Goal: Book appointment/travel/reservation

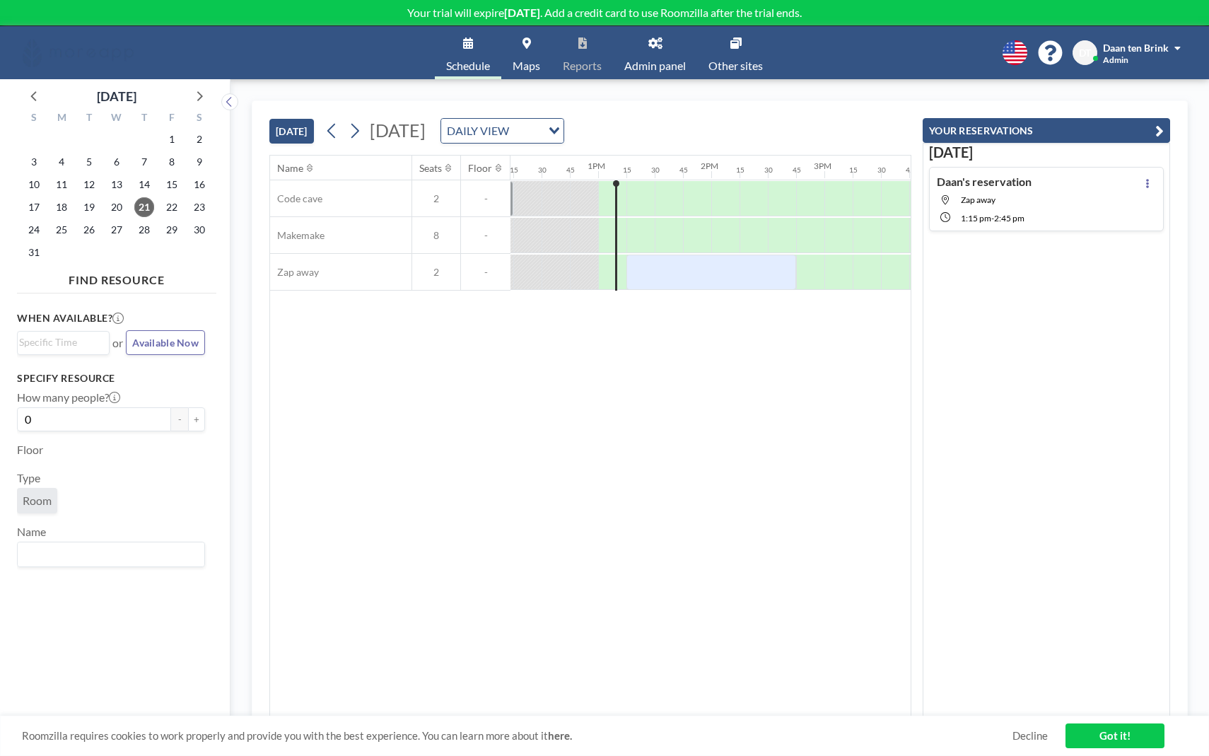
scroll to position [0, 1442]
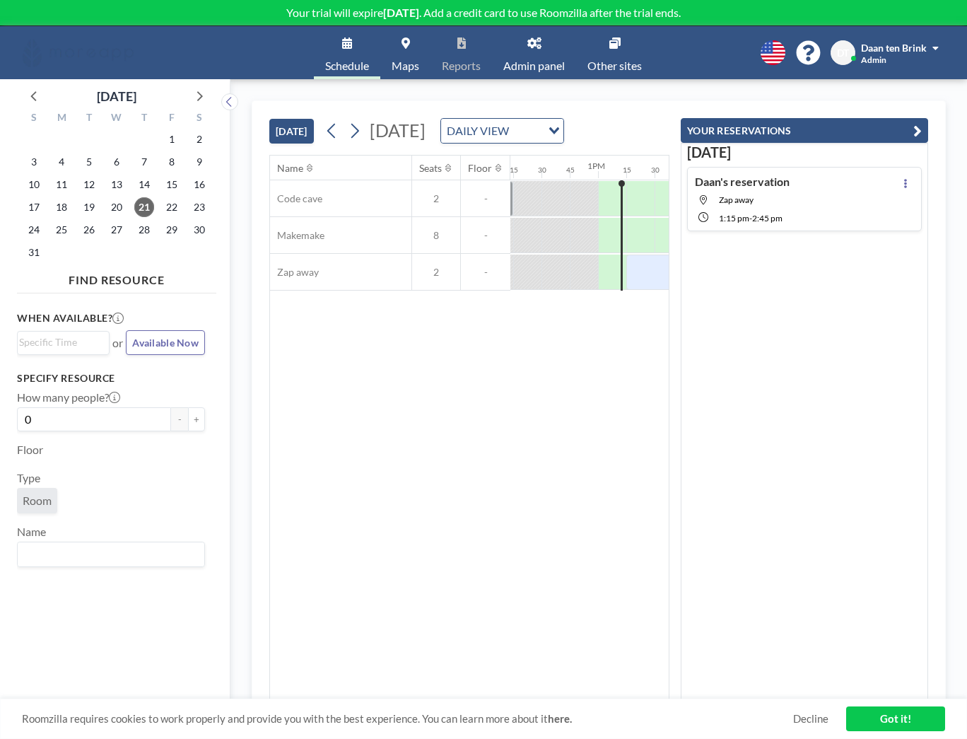
scroll to position [0, 1442]
click at [541, 140] on div "DAILY VIEW" at bounding box center [491, 129] width 100 height 21
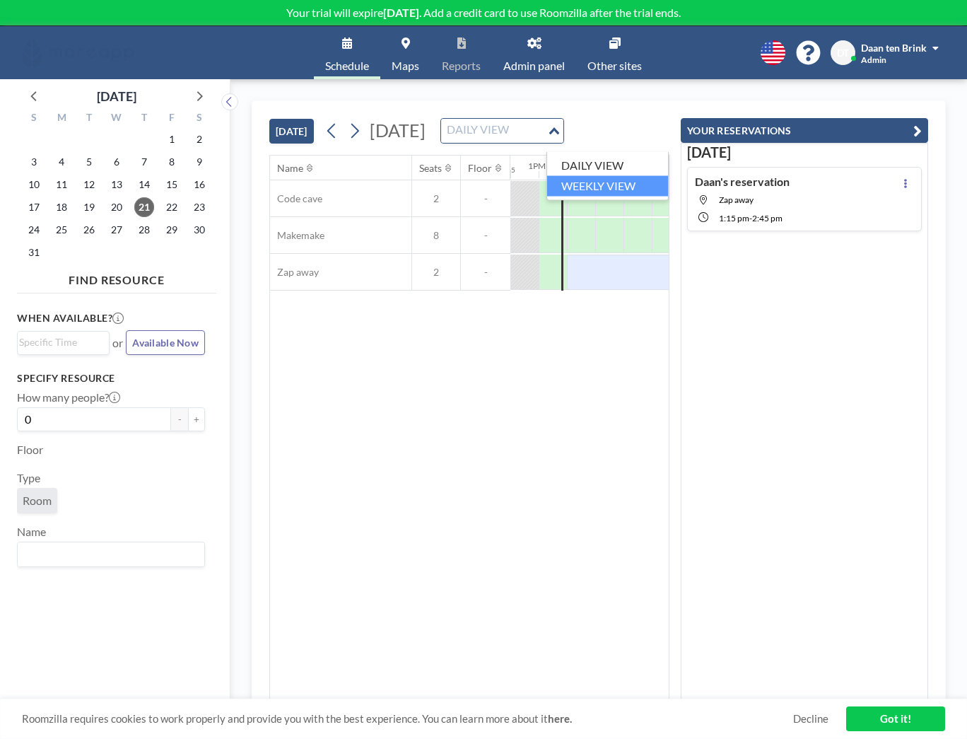
click at [611, 185] on li "WEEKLY VIEW" at bounding box center [607, 185] width 121 height 20
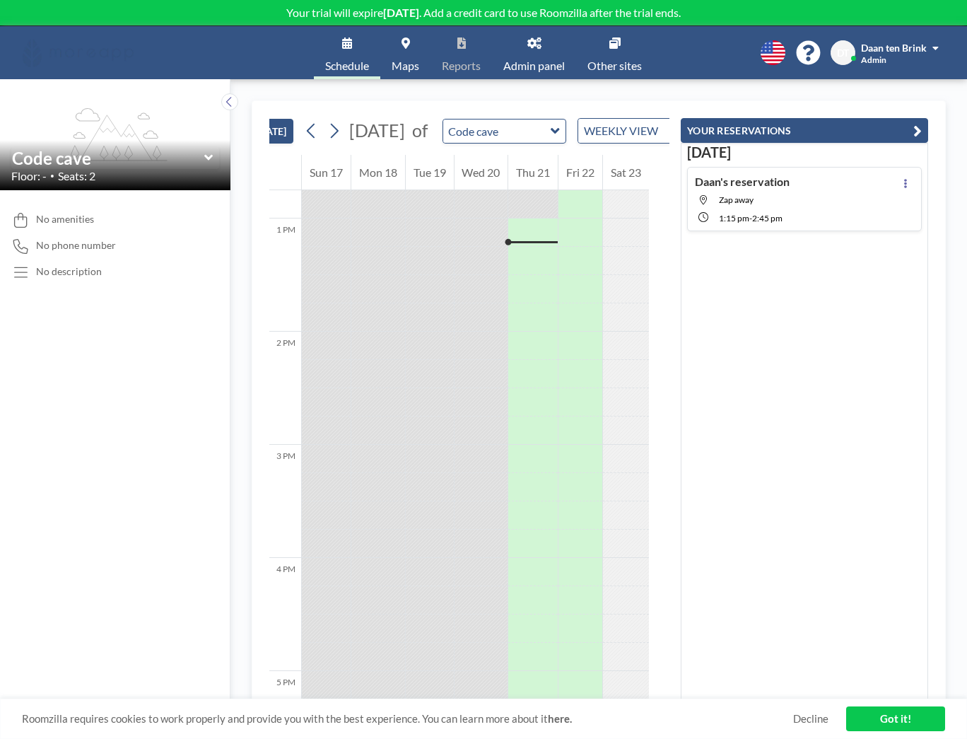
scroll to position [0, 0]
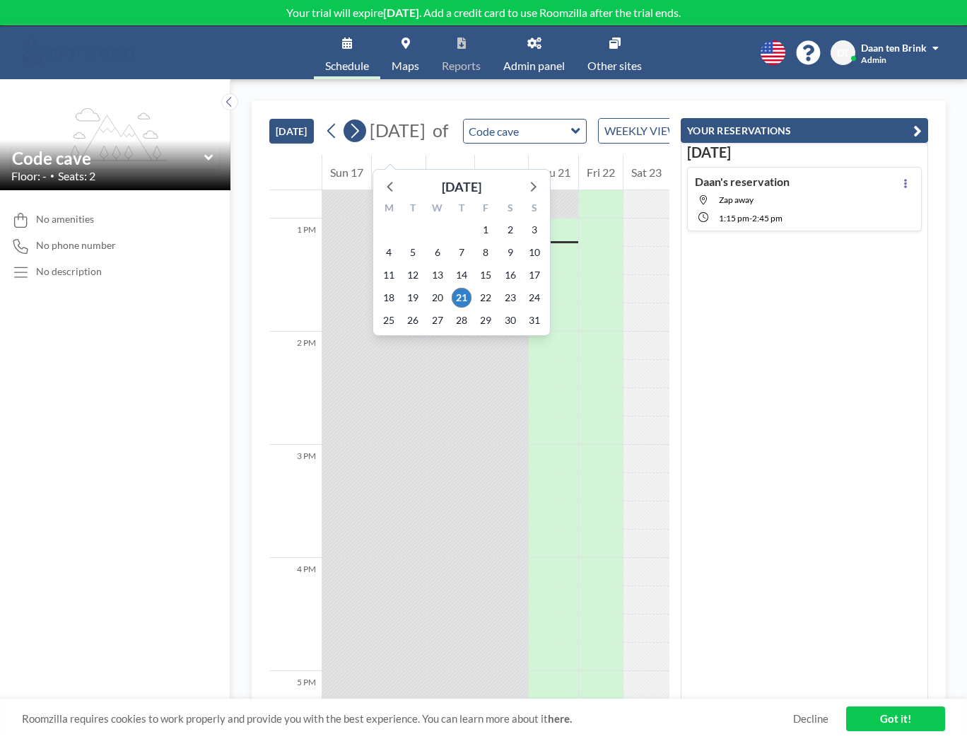
click at [356, 136] on icon at bounding box center [355, 131] width 8 height 15
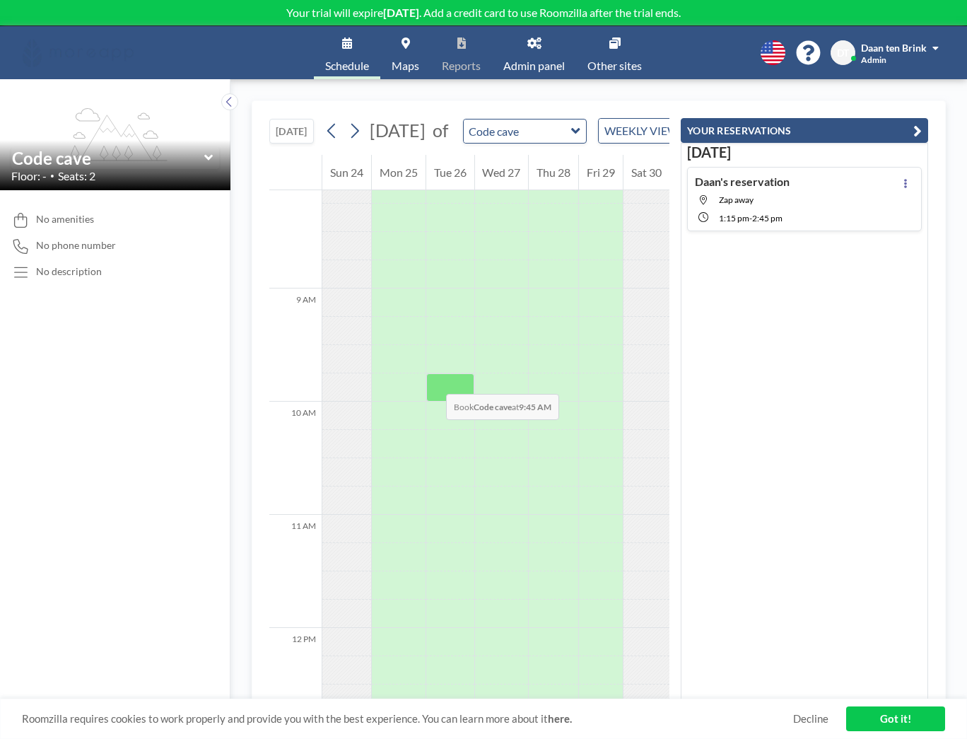
scroll to position [936, 0]
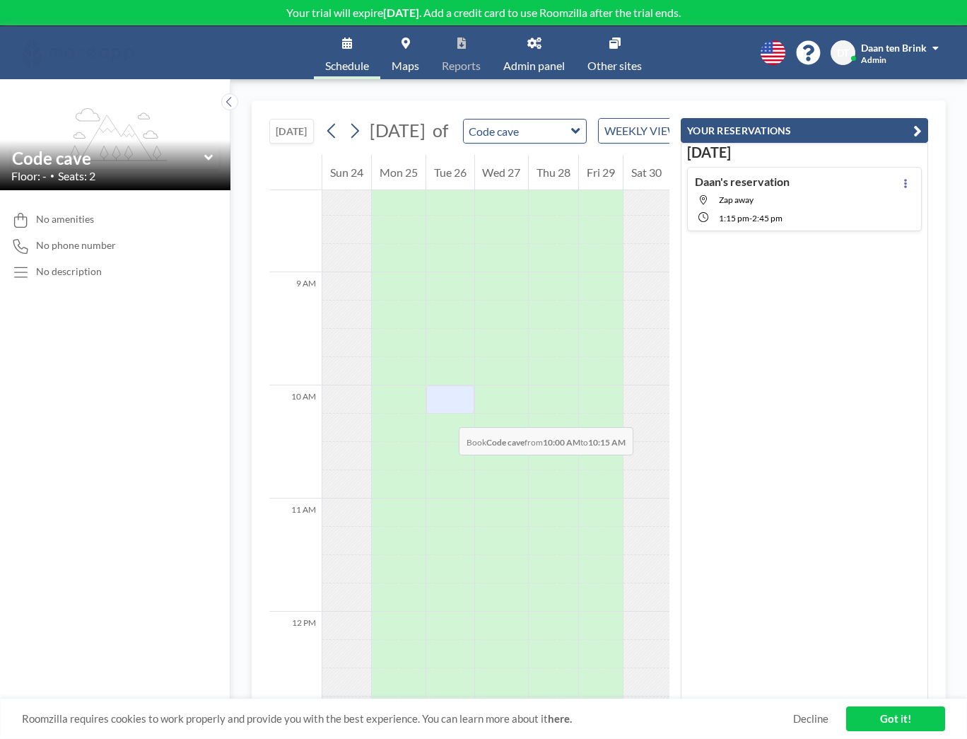
click at [445, 413] on div at bounding box center [450, 399] width 48 height 28
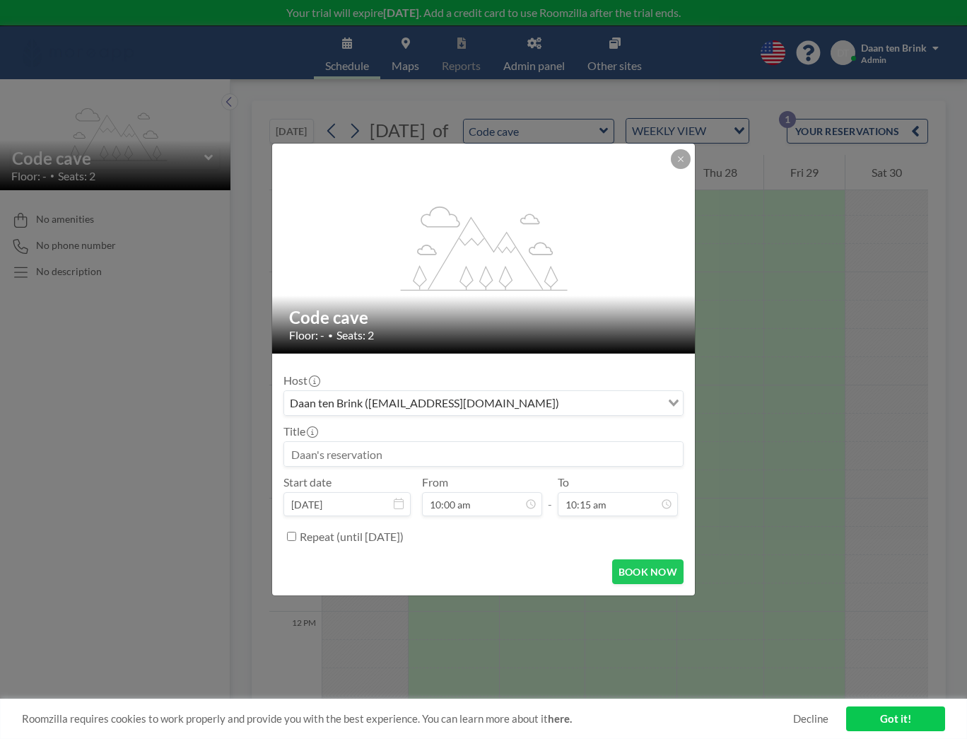
click at [387, 452] on input at bounding box center [483, 454] width 399 height 24
click at [339, 540] on label "Repeat (until [DATE])" at bounding box center [352, 536] width 104 height 14
click at [296, 540] on input "Repeat (until [DATE])" at bounding box center [291, 536] width 9 height 9
checkbox input "true"
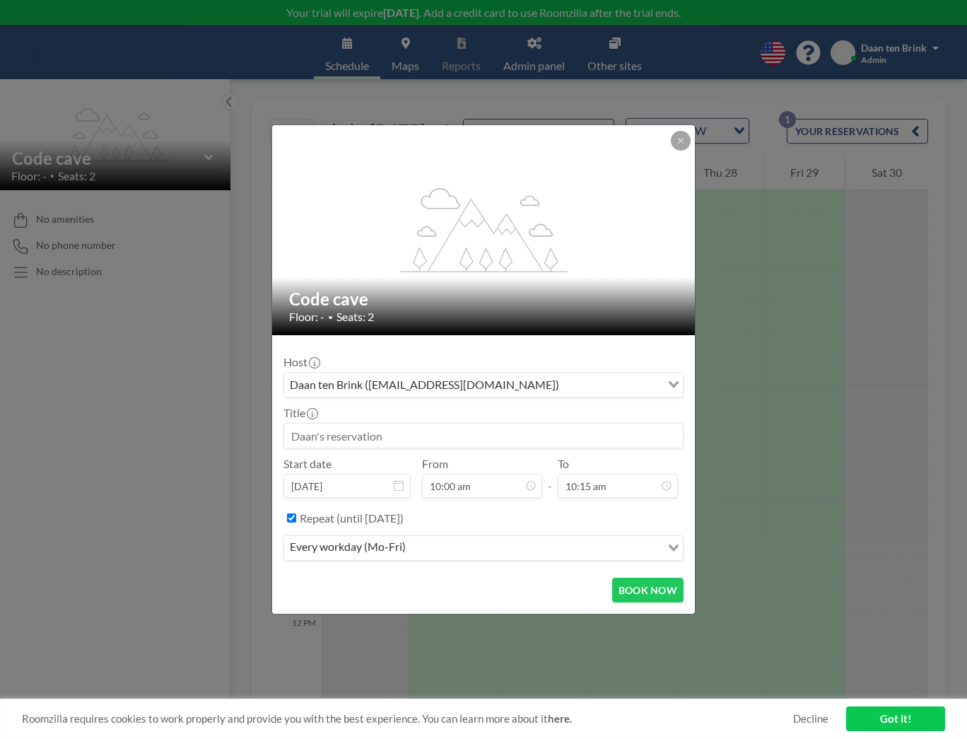
click at [392, 545] on div "every workday (Mo-Fri)" at bounding box center [472, 546] width 377 height 21
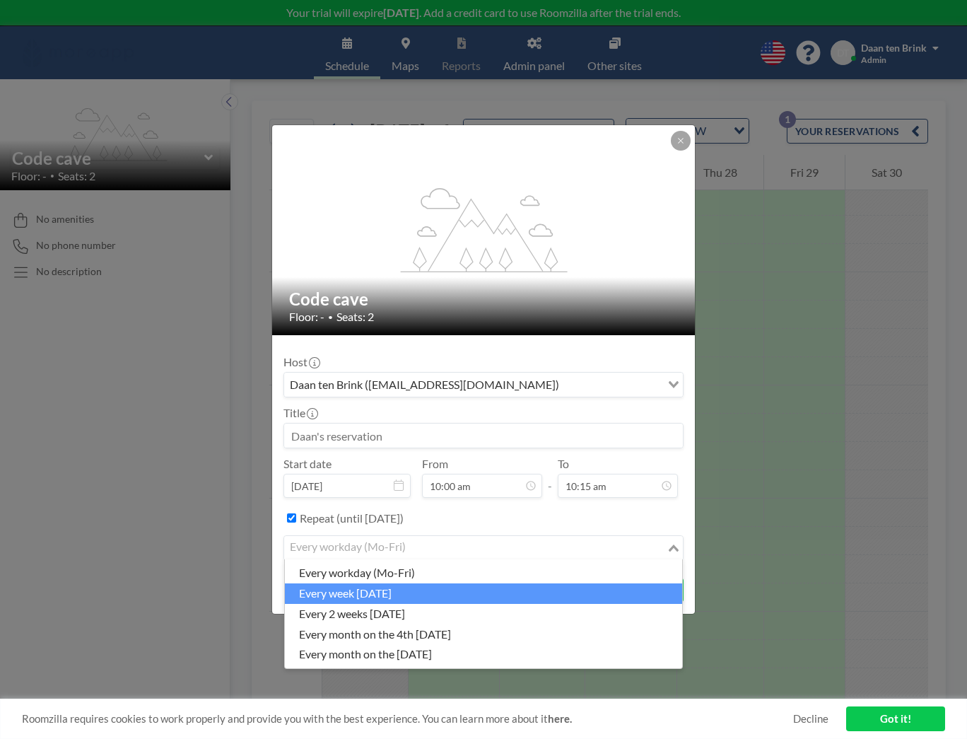
click at [397, 592] on li "every week [DATE]" at bounding box center [483, 593] width 397 height 20
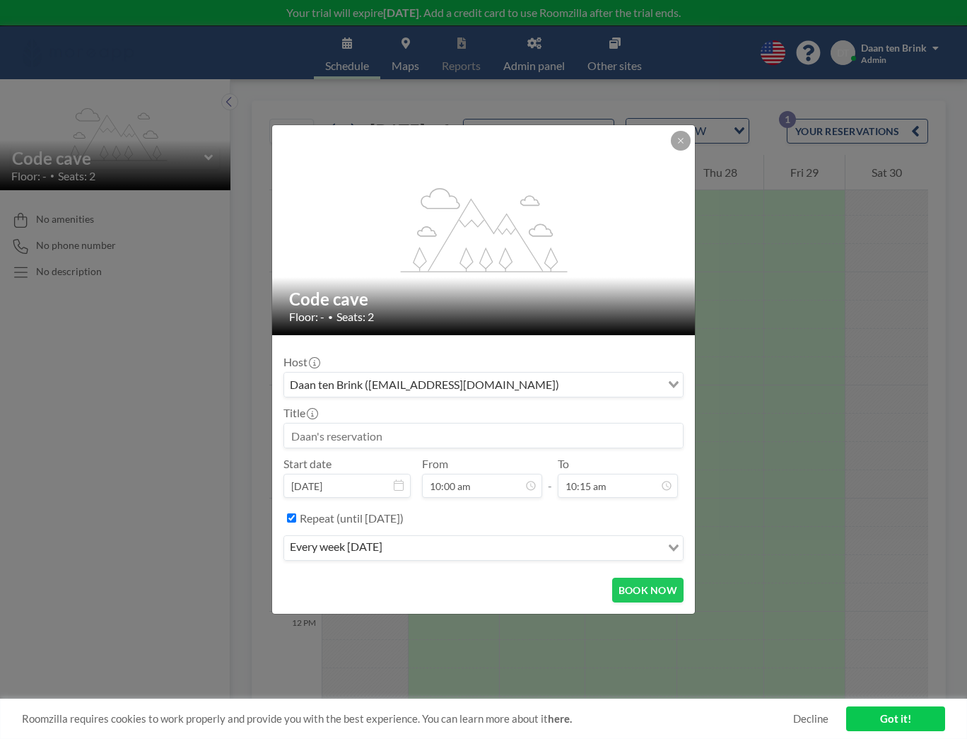
click at [365, 382] on div "Daan ten Brink ([EMAIL_ADDRESS][DOMAIN_NAME])" at bounding box center [472, 383] width 377 height 21
click at [563, 382] on input "Search for option" at bounding box center [611, 384] width 96 height 18
click at [365, 382] on input "Search for option" at bounding box center [476, 384] width 380 height 18
click at [405, 358] on div "Host Daan ten Brink ([EMAIL_ADDRESS][DOMAIN_NAME]) Loading..." at bounding box center [483, 376] width 400 height 42
click at [374, 432] on input at bounding box center [483, 435] width 399 height 24
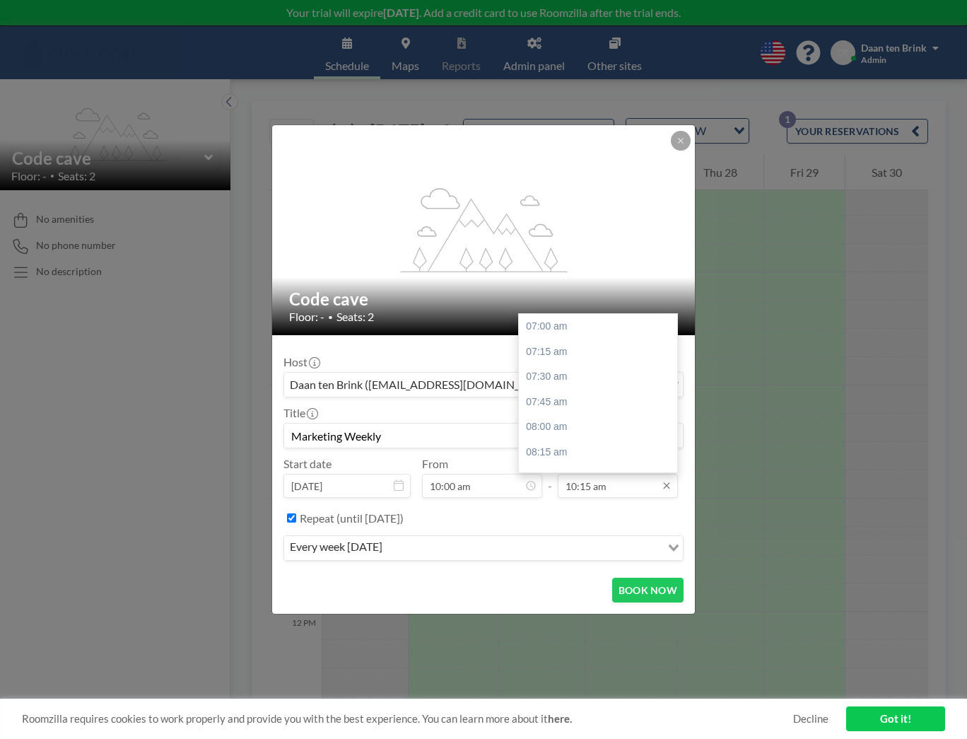
scroll to position [327, 0]
type input "Marketing Weekly"
click at [565, 400] on div "11:00 am" at bounding box center [598, 401] width 158 height 25
type input "11:00 am"
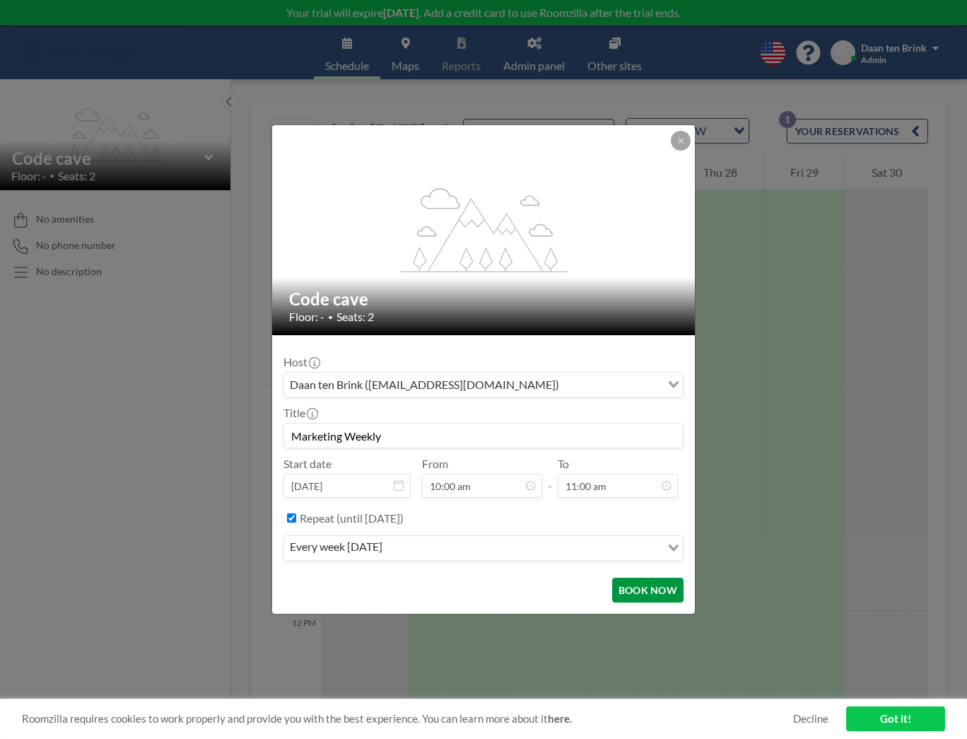
scroll to position [0, 0]
click at [645, 599] on button "BOOK NOW" at bounding box center [647, 589] width 71 height 25
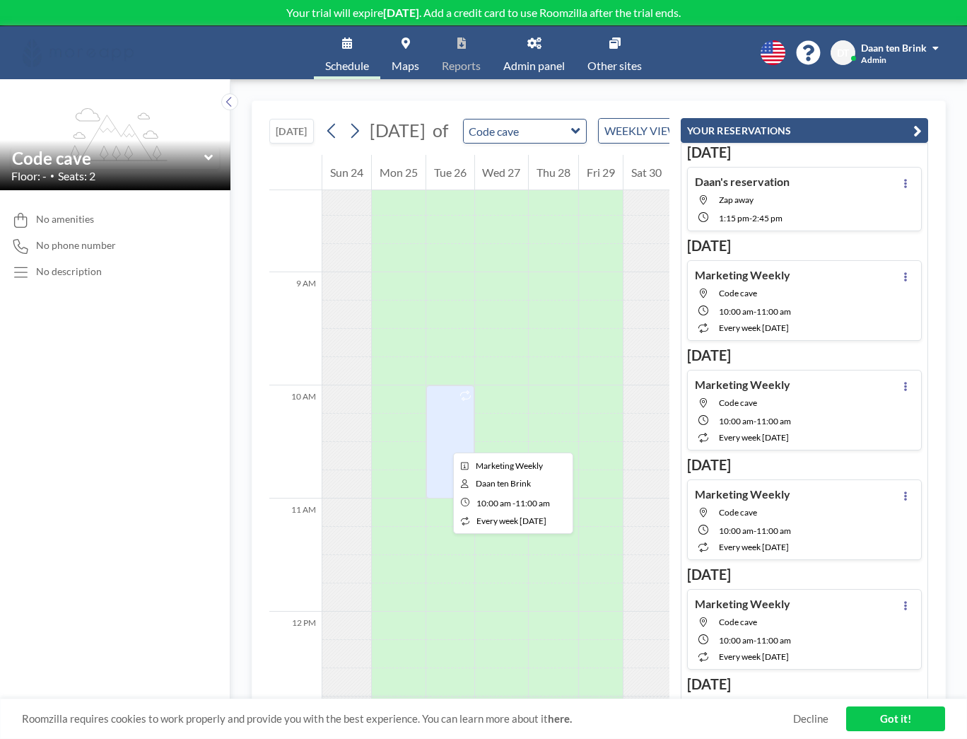
click at [442, 440] on div at bounding box center [450, 441] width 48 height 113
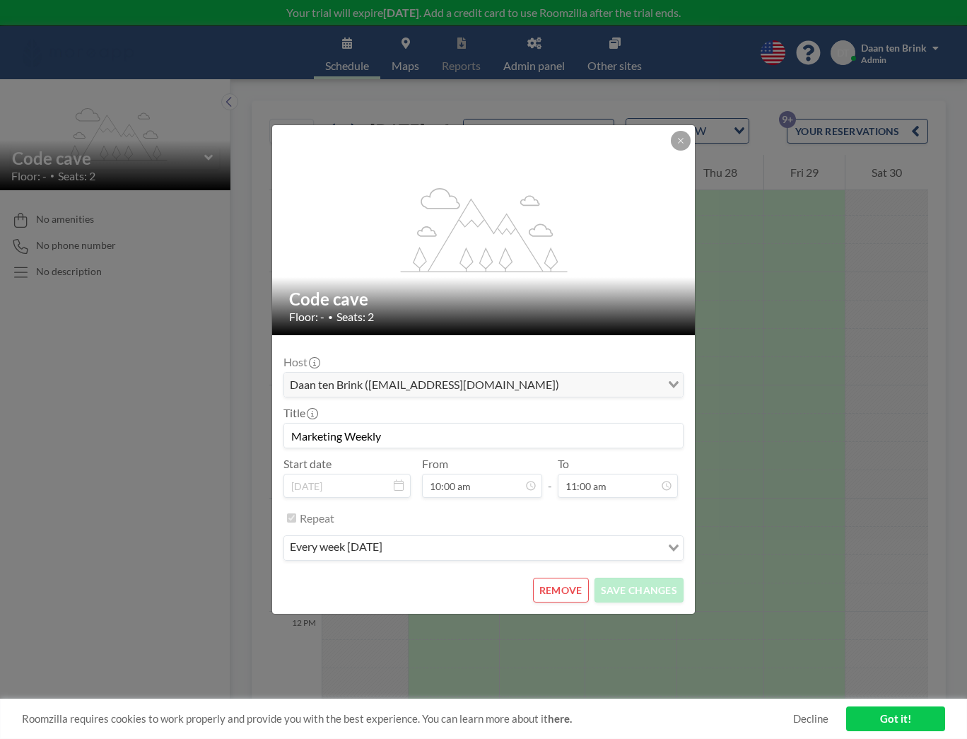
scroll to position [403, 0]
click at [563, 589] on button "REMOVE" at bounding box center [561, 589] width 56 height 25
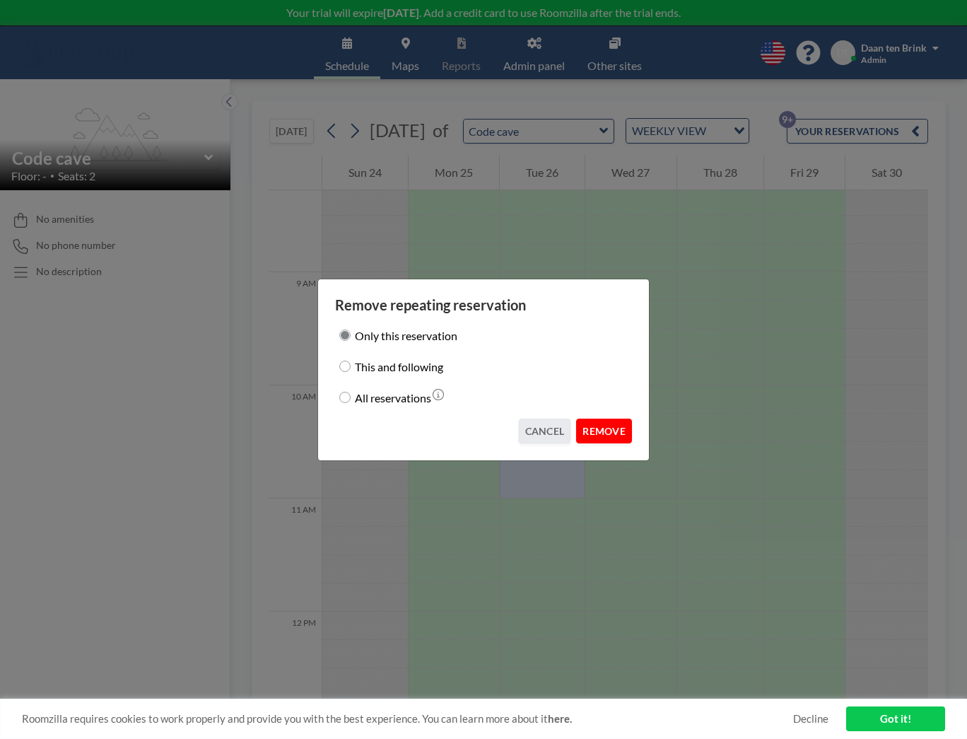
click at [607, 433] on button "REMOVE" at bounding box center [604, 430] width 56 height 25
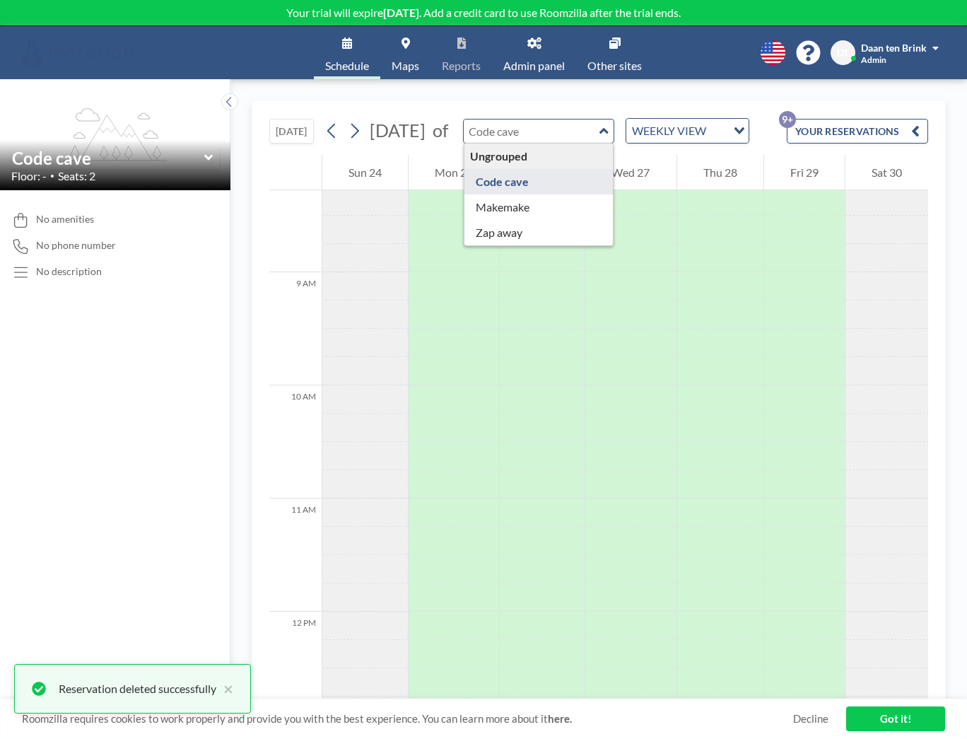
click at [562, 137] on input "text" at bounding box center [532, 130] width 136 height 23
type input "Makemake"
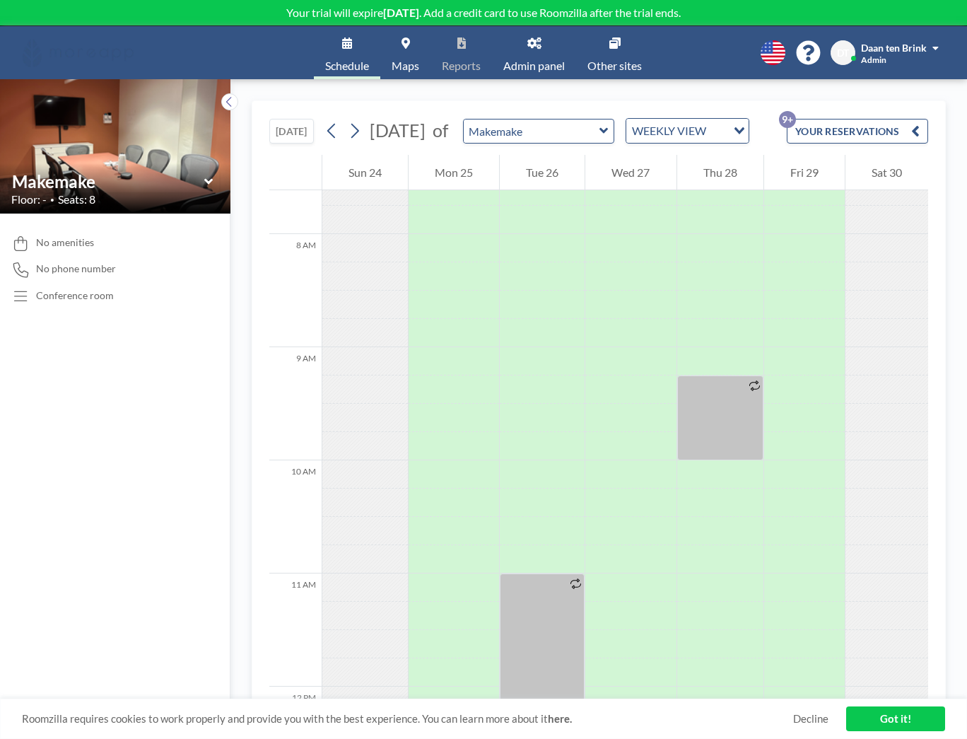
scroll to position [876, 0]
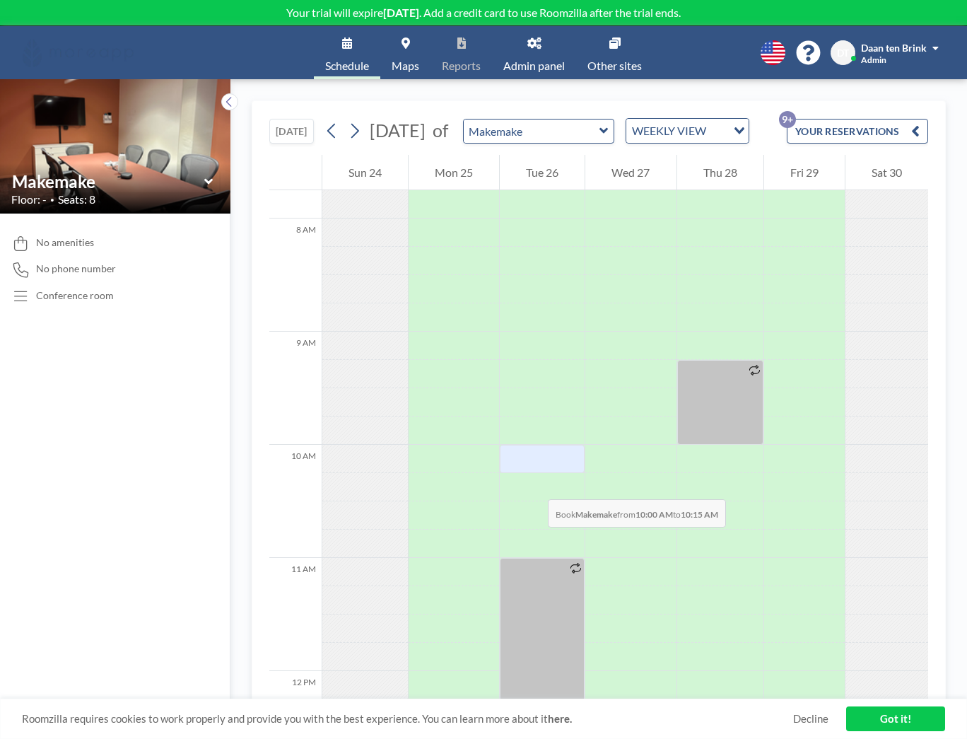
click at [534, 473] on div at bounding box center [542, 459] width 85 height 28
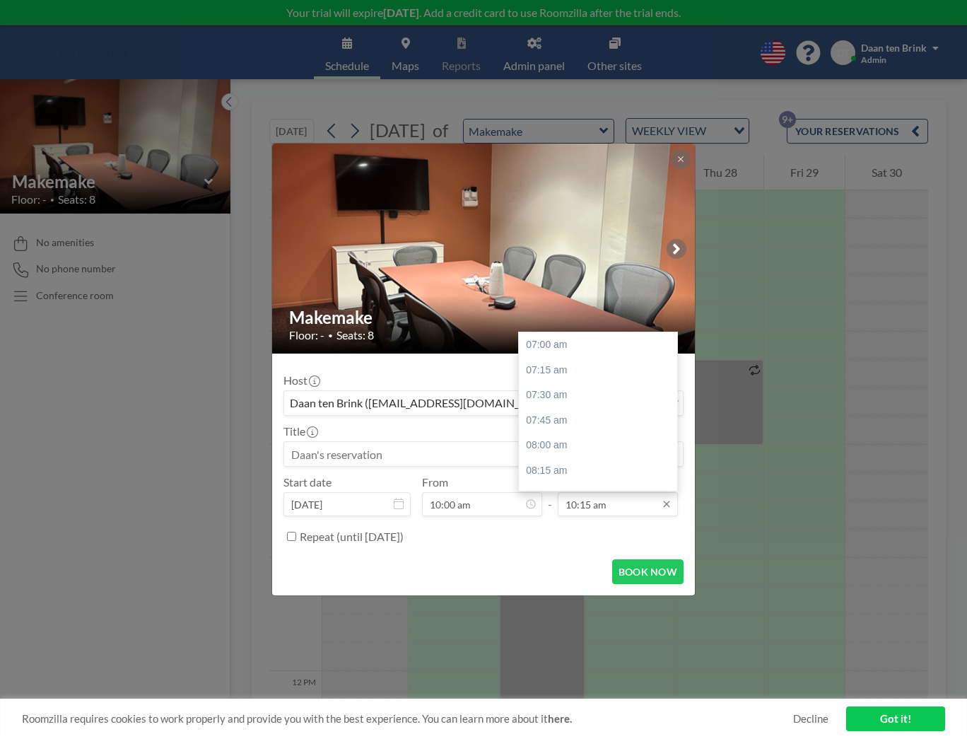
scroll to position [327, 0]
click at [549, 414] on div "11:00 am" at bounding box center [598, 420] width 158 height 25
type input "11:00 am"
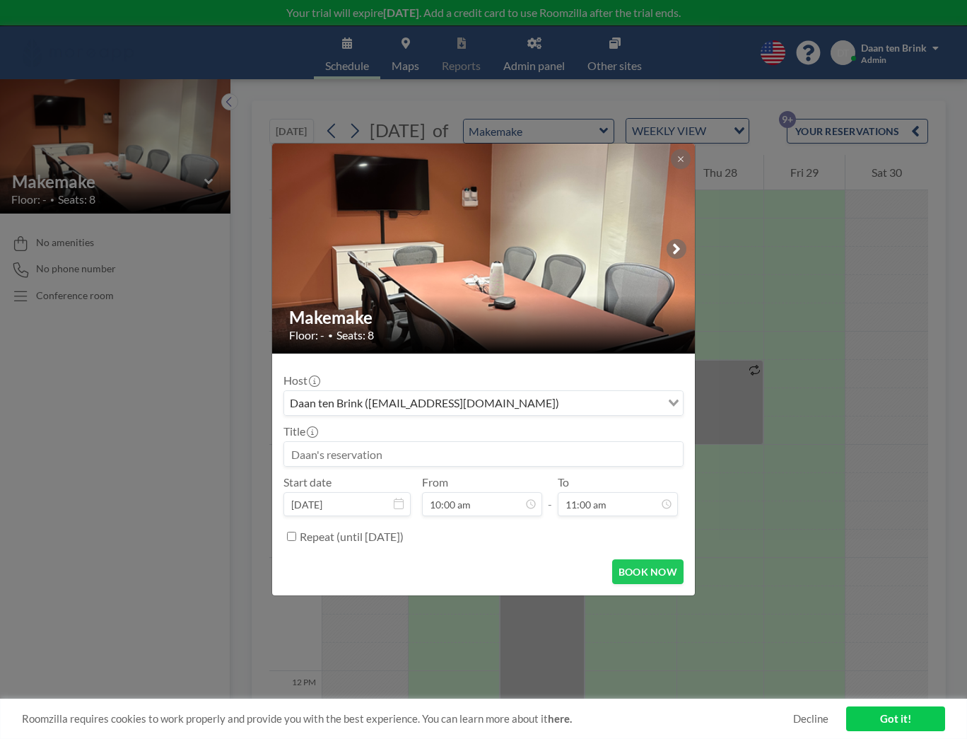
click at [387, 440] on div "Title" at bounding box center [483, 445] width 400 height 42
click at [406, 459] on input at bounding box center [483, 454] width 399 height 24
type input "Marketing Weekly"
click at [361, 529] on label "Repeat (until [DATE])" at bounding box center [352, 536] width 104 height 14
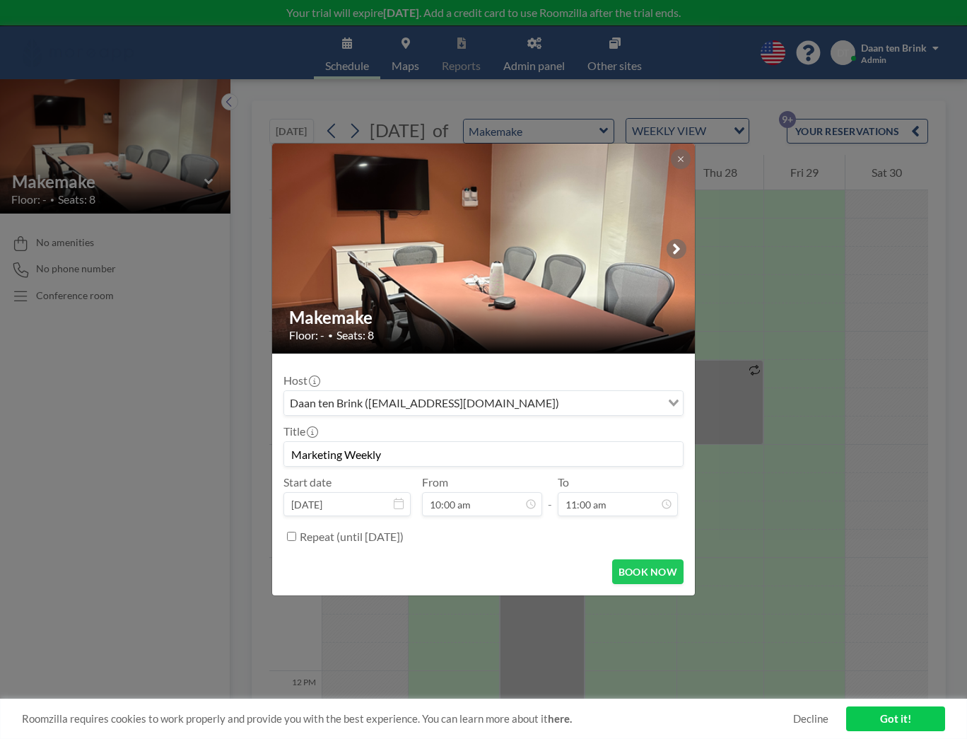
click at [296, 532] on input "Repeat (until [DATE])" at bounding box center [291, 536] width 9 height 9
checkbox input "true"
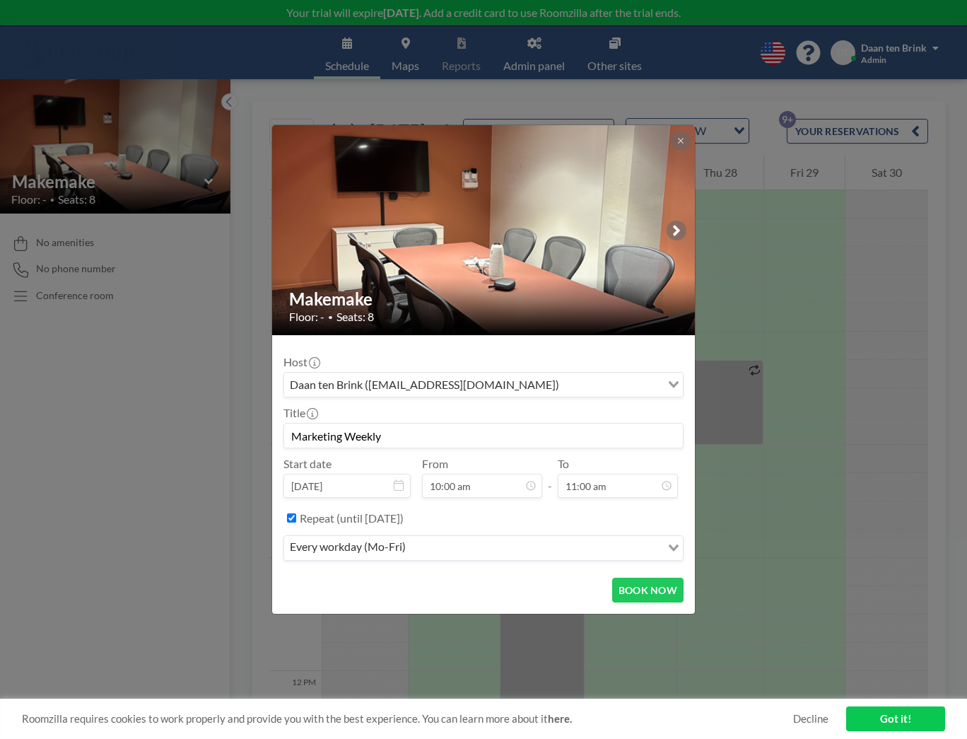
click at [481, 553] on input "Search for option" at bounding box center [535, 548] width 250 height 18
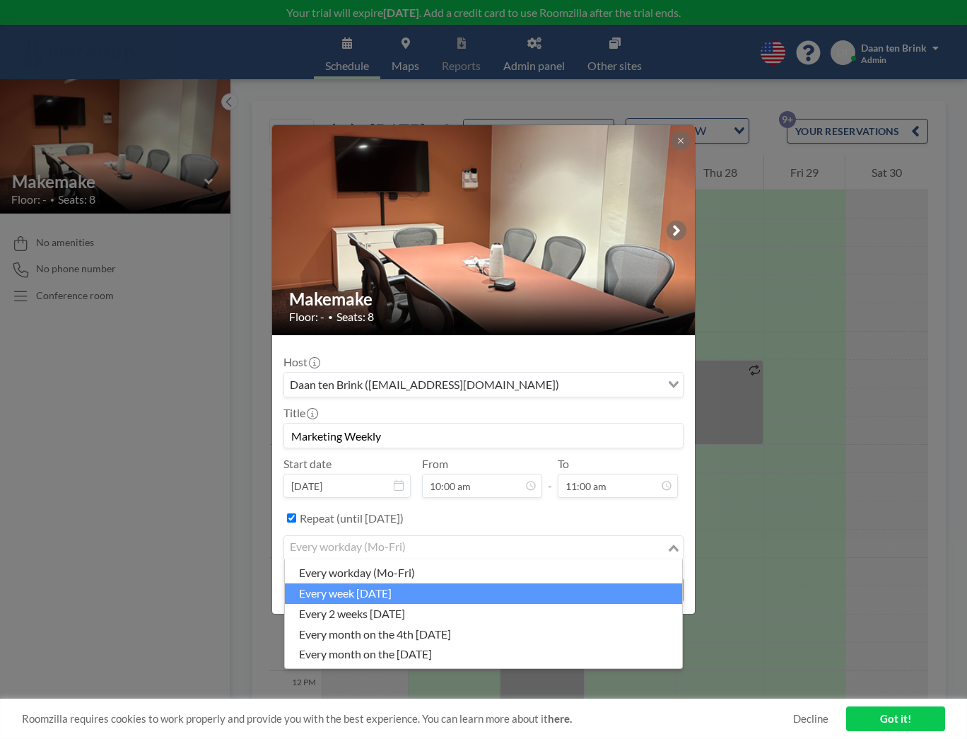
click at [462, 589] on li "every week [DATE]" at bounding box center [483, 593] width 397 height 20
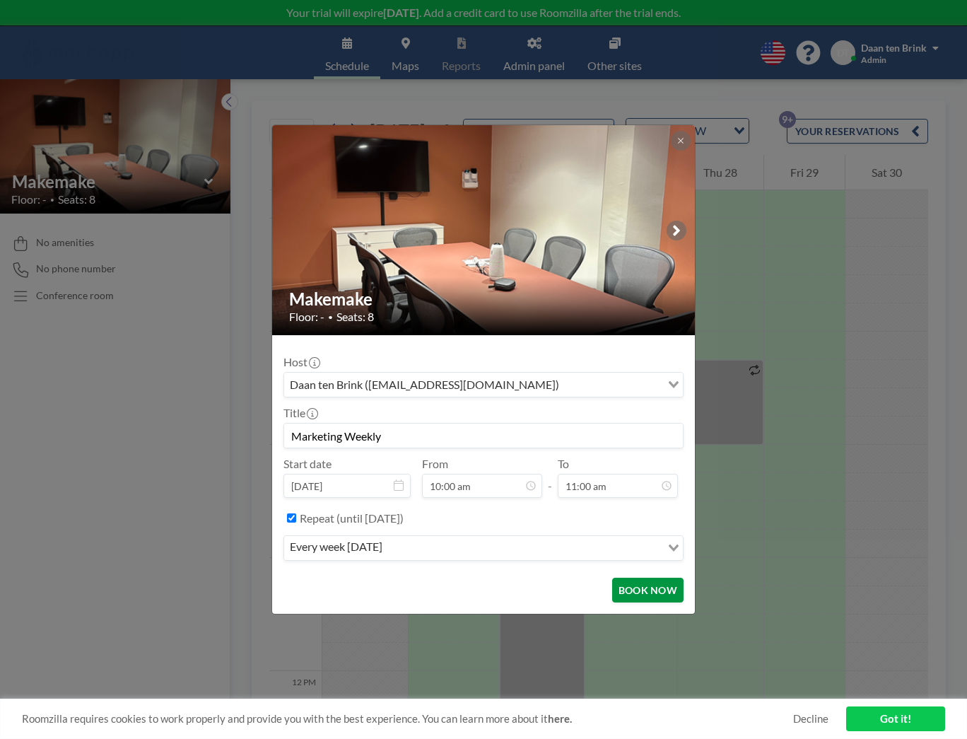
click at [625, 587] on button "BOOK NOW" at bounding box center [647, 589] width 71 height 25
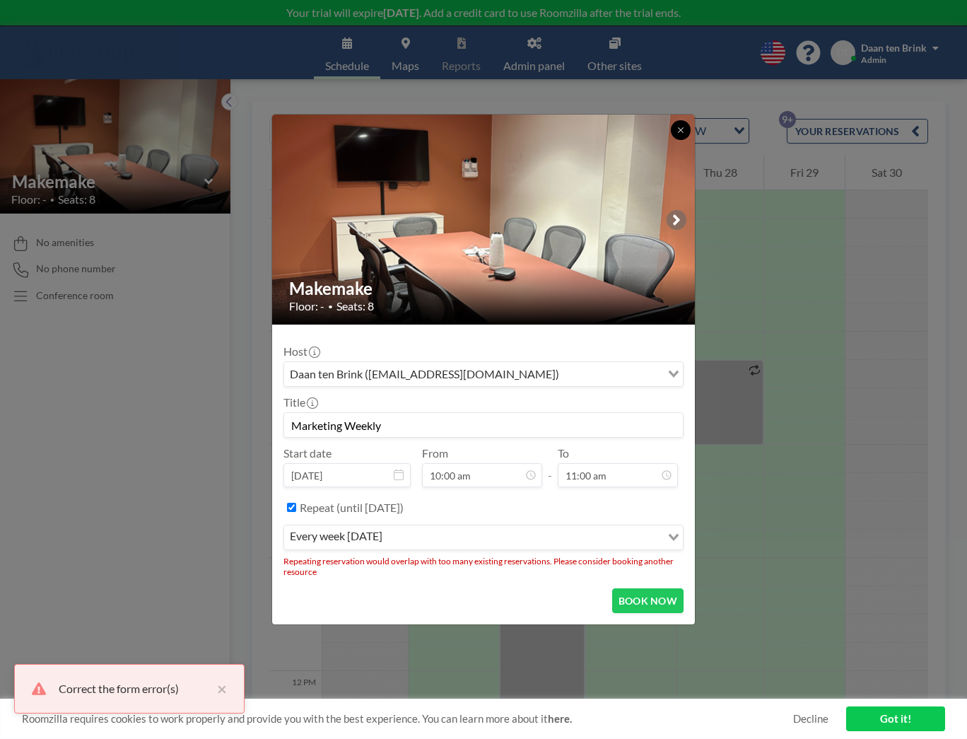
click at [684, 134] on icon at bounding box center [680, 130] width 8 height 8
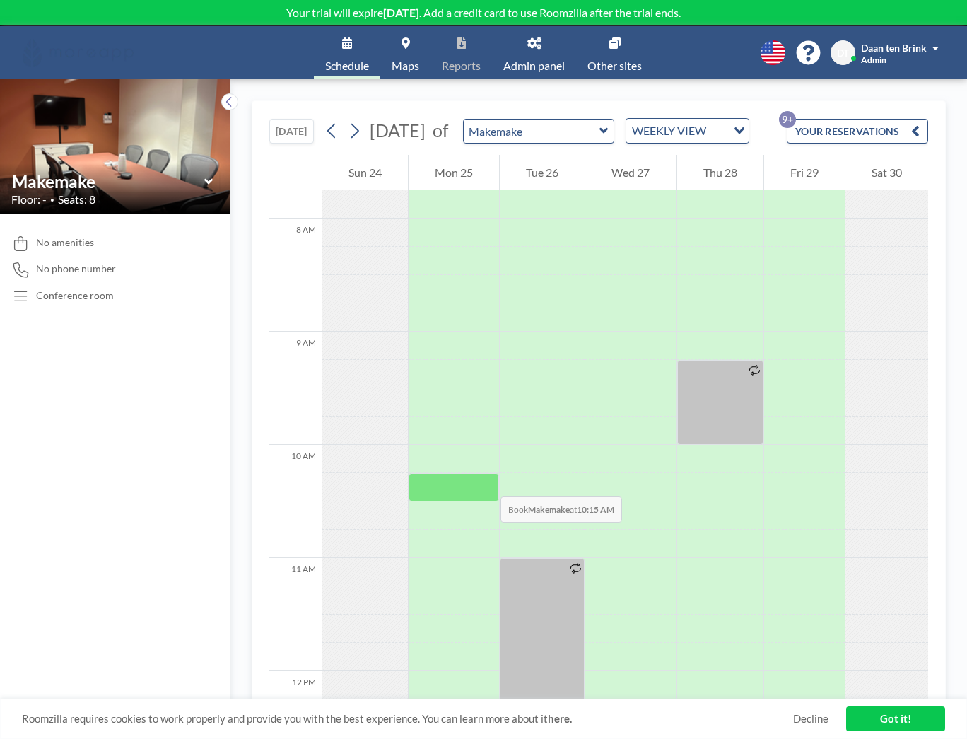
scroll to position [1021, 0]
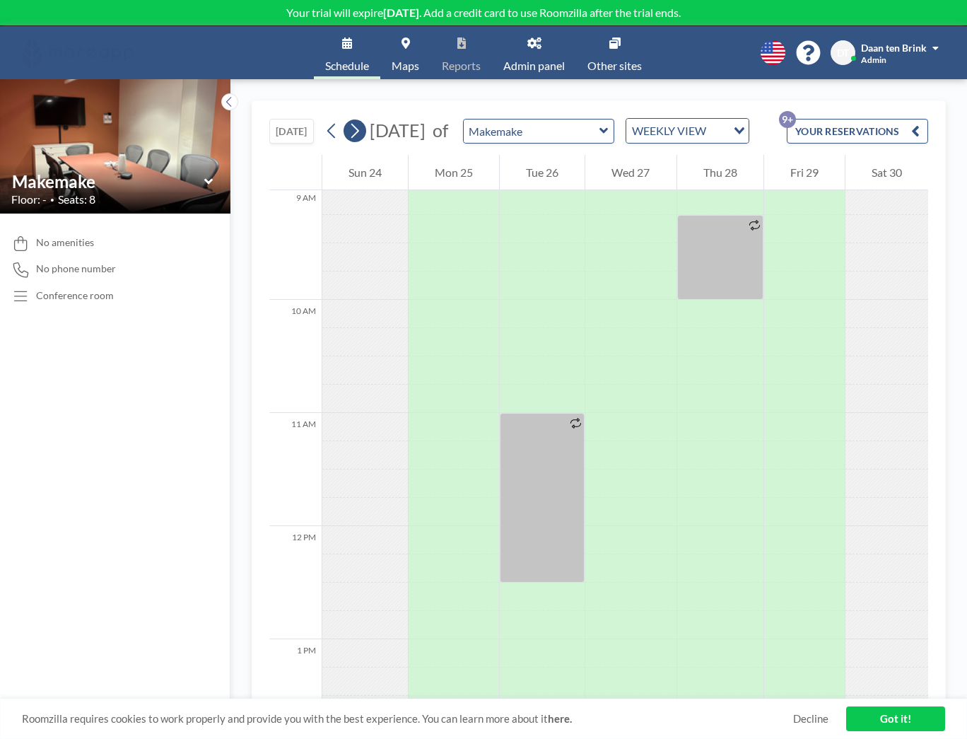
click at [356, 139] on icon at bounding box center [355, 131] width 8 height 15
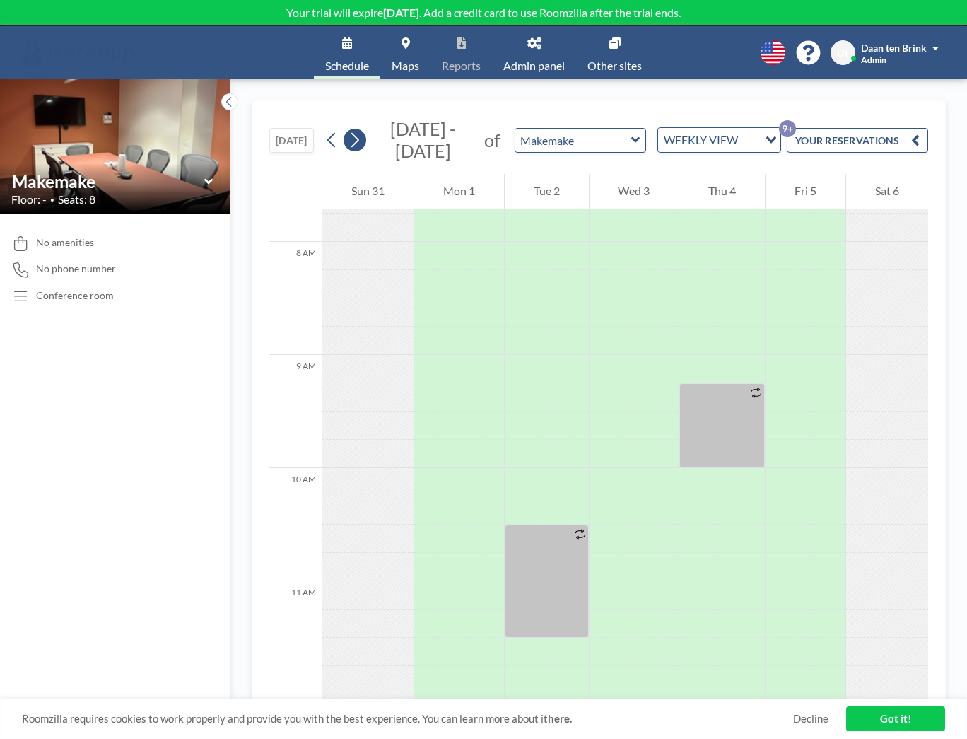
scroll to position [876, 0]
